Goal: Task Accomplishment & Management: Use online tool/utility

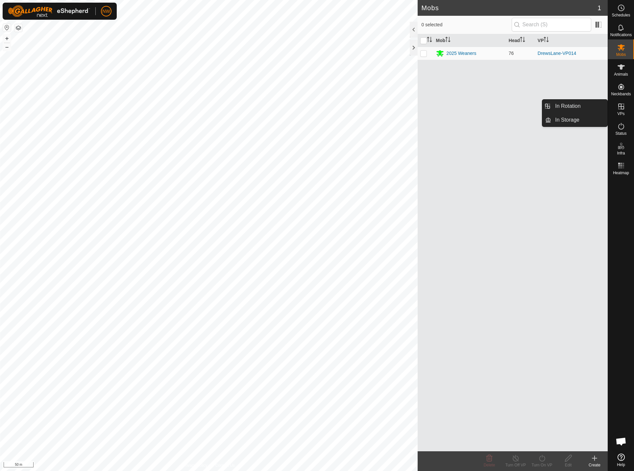
click at [622, 106] on icon at bounding box center [621, 107] width 8 height 8
click at [574, 104] on link "In Rotation" at bounding box center [579, 106] width 56 height 13
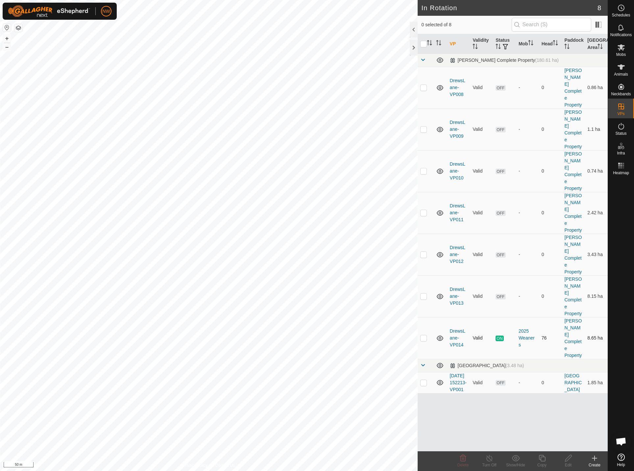
click at [424, 335] on p-checkbox at bounding box center [423, 337] width 7 height 5
checkbox input "true"
click at [541, 461] on icon at bounding box center [542, 458] width 7 height 7
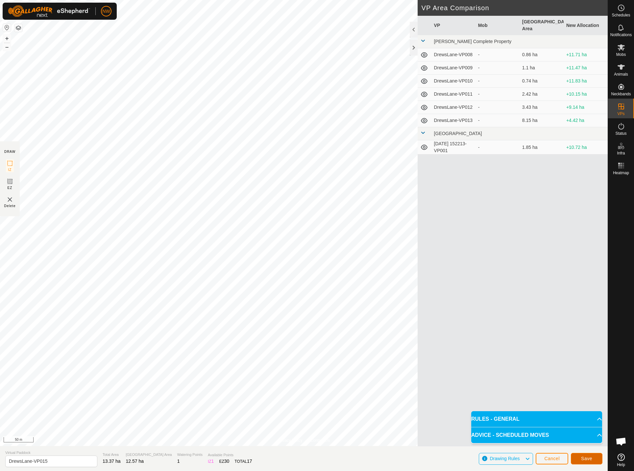
click at [586, 459] on span "Save" at bounding box center [586, 458] width 11 height 5
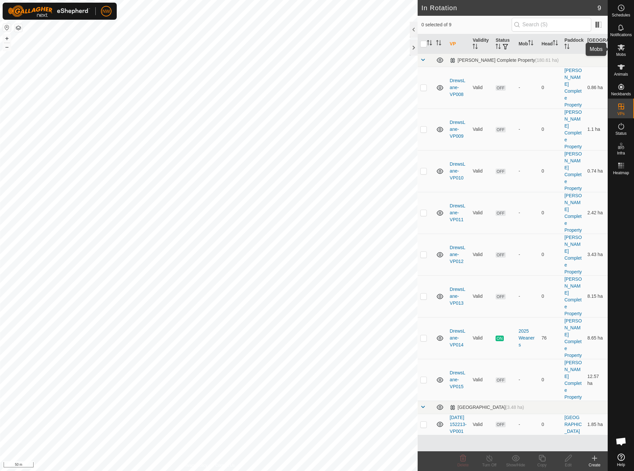
click at [621, 44] on icon at bounding box center [621, 47] width 8 height 8
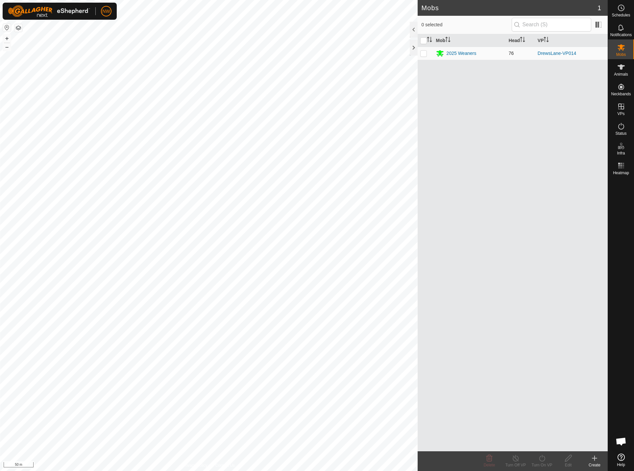
click at [424, 55] on p-checkbox at bounding box center [423, 53] width 7 height 5
checkbox input "true"
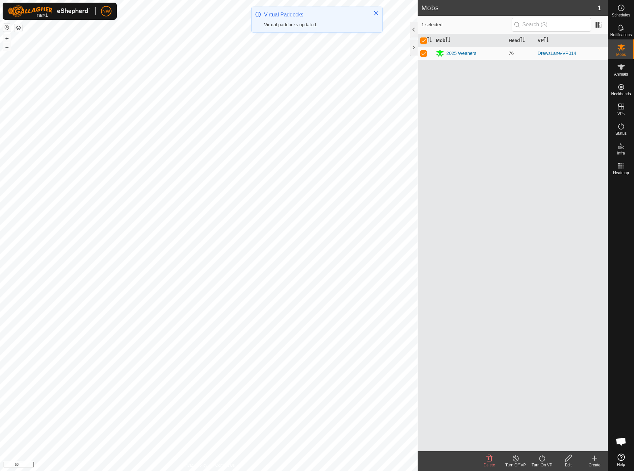
click at [543, 462] on div "Turn On VP" at bounding box center [542, 465] width 26 height 6
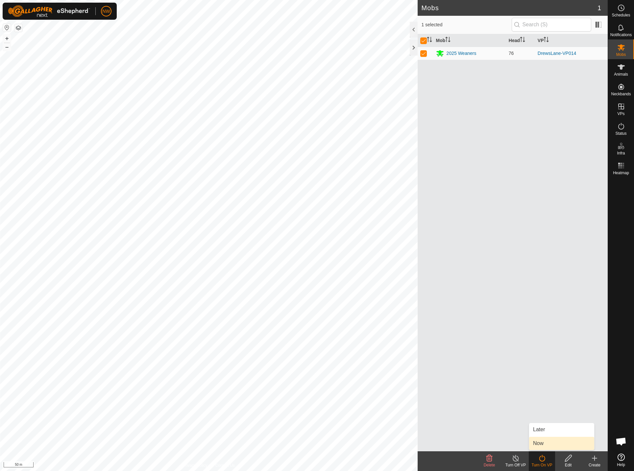
click at [540, 442] on link "Now" at bounding box center [561, 443] width 65 height 13
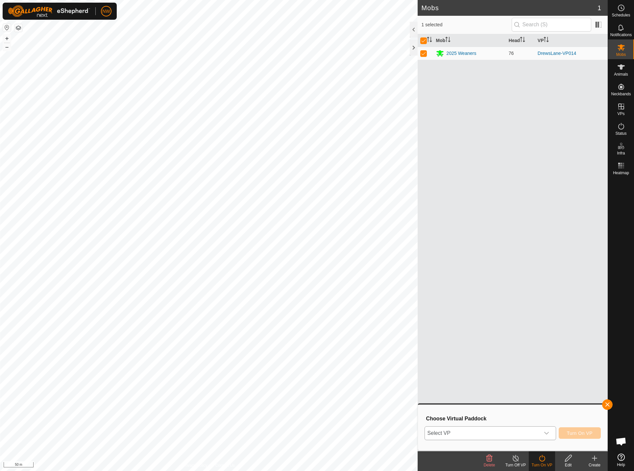
click at [493, 435] on span "Select VP" at bounding box center [482, 433] width 115 height 13
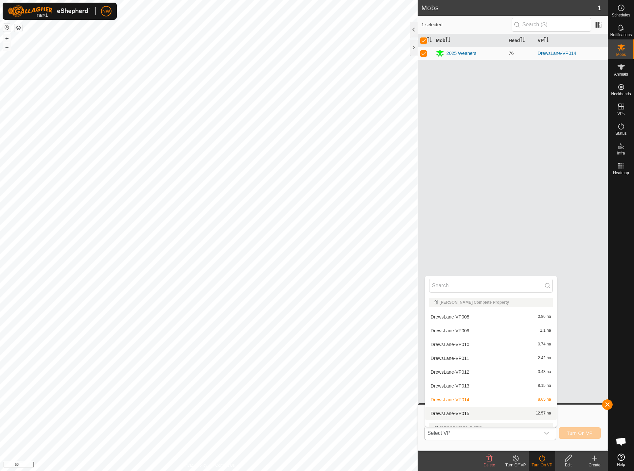
click at [533, 413] on li "DrewsLane-VP015 12.57 ha" at bounding box center [491, 413] width 132 height 13
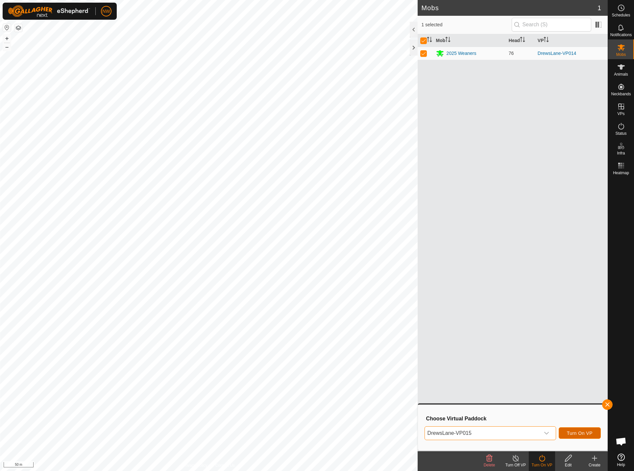
click at [574, 433] on span "Turn On VP" at bounding box center [580, 433] width 26 height 5
